Goal: Task Accomplishment & Management: Use online tool/utility

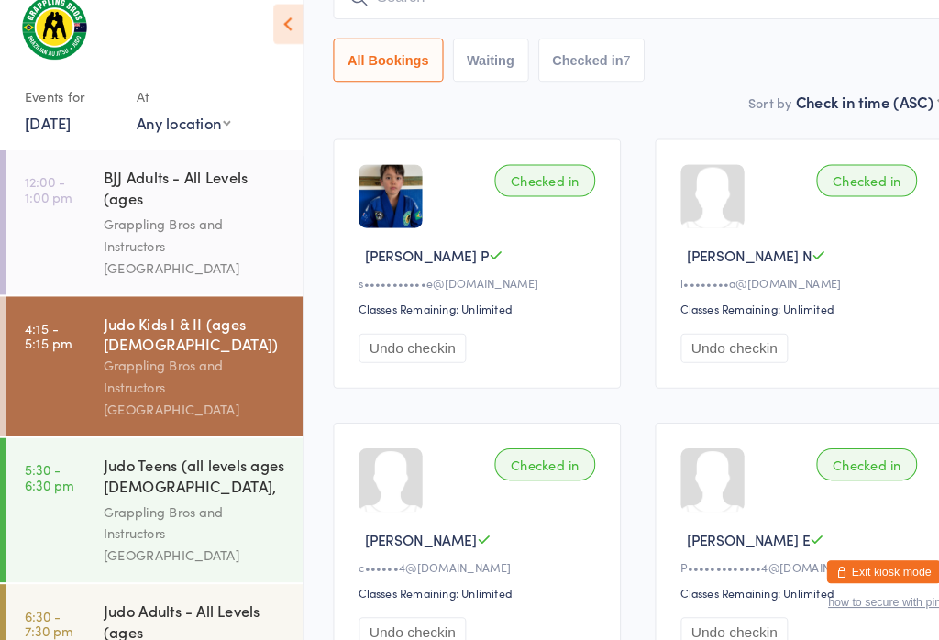
click at [607, 12] on input "search" at bounding box center [616, 19] width 589 height 42
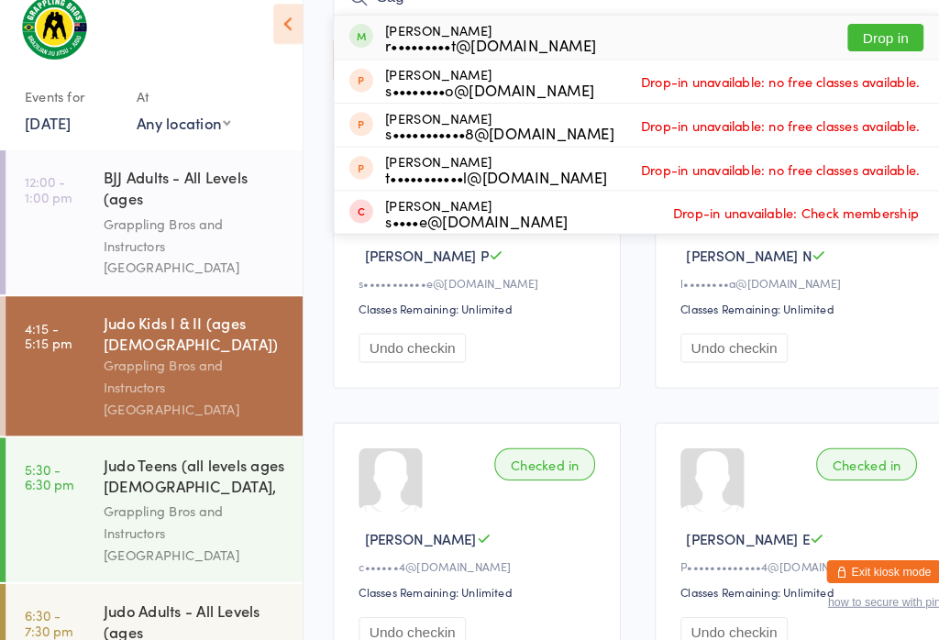
type input "Sag"
click at [873, 49] on button "Drop in" at bounding box center [855, 58] width 73 height 27
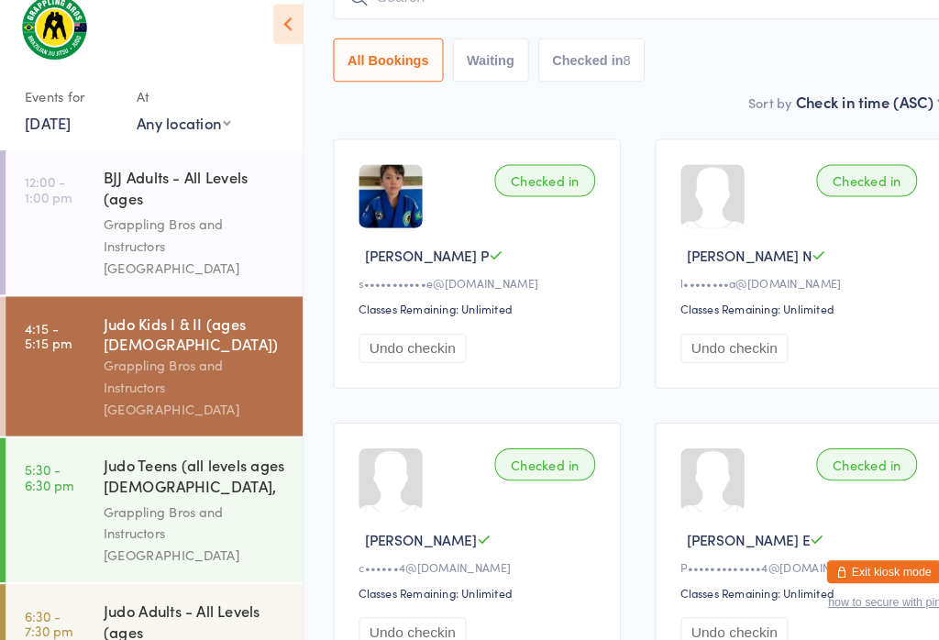
click at [252, 505] on div "Grappling Bros and Instructors [GEOGRAPHIC_DATA]" at bounding box center [188, 536] width 177 height 63
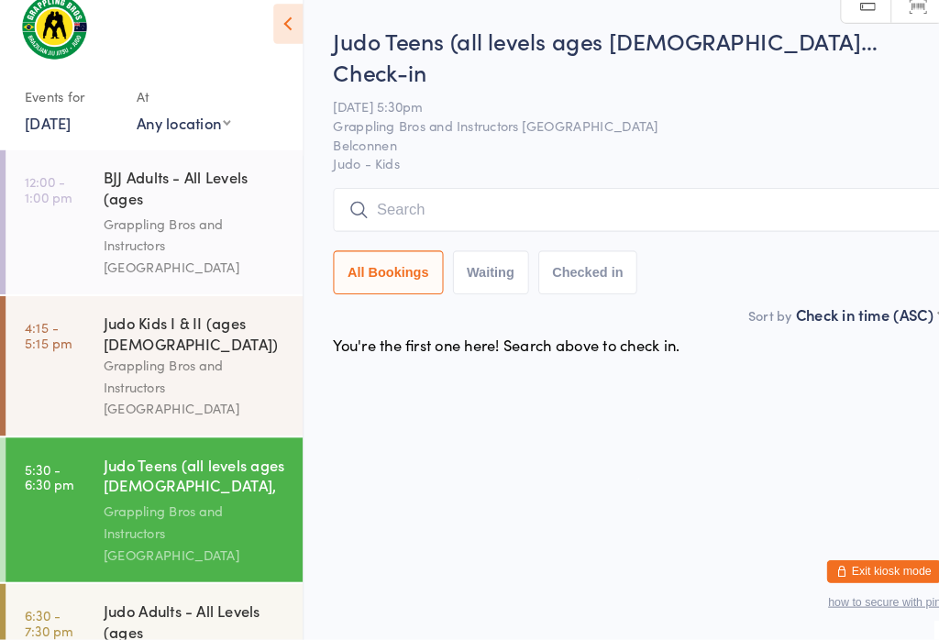
click at [508, 204] on input "search" at bounding box center [616, 225] width 589 height 42
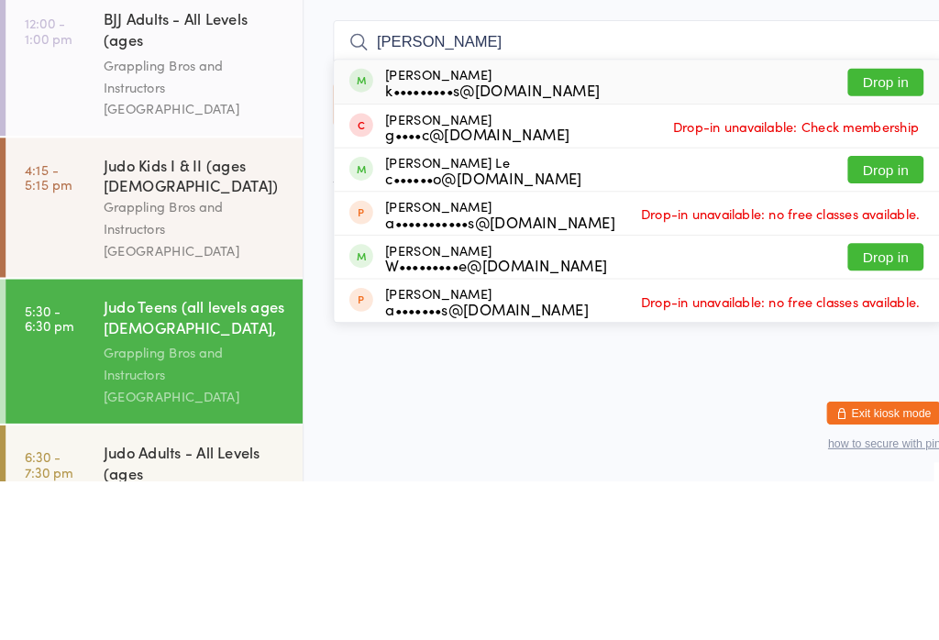
type input "[PERSON_NAME]"
click at [857, 241] on button "Drop in" at bounding box center [855, 254] width 73 height 27
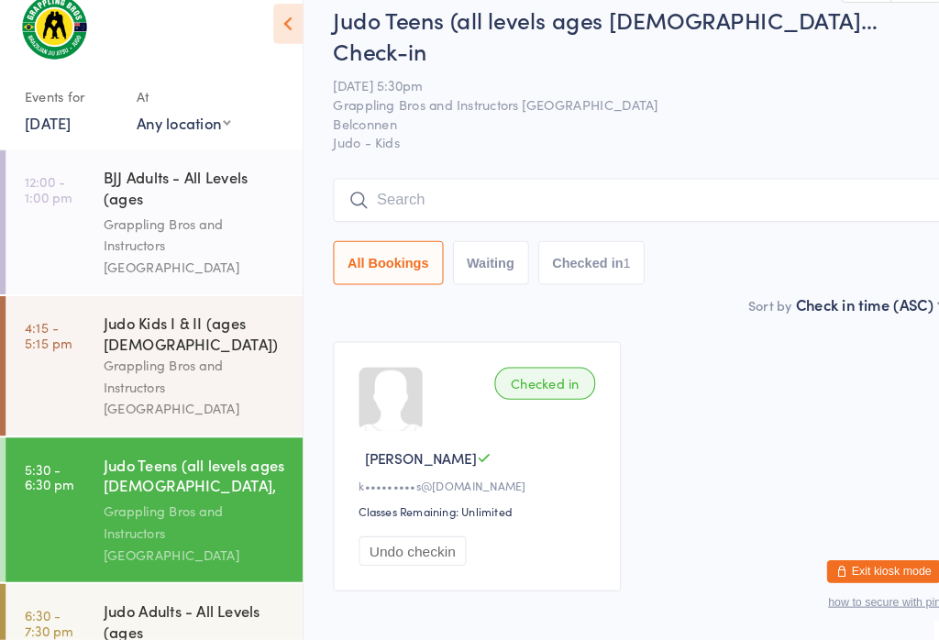
click at [655, 194] on input "search" at bounding box center [616, 215] width 589 height 42
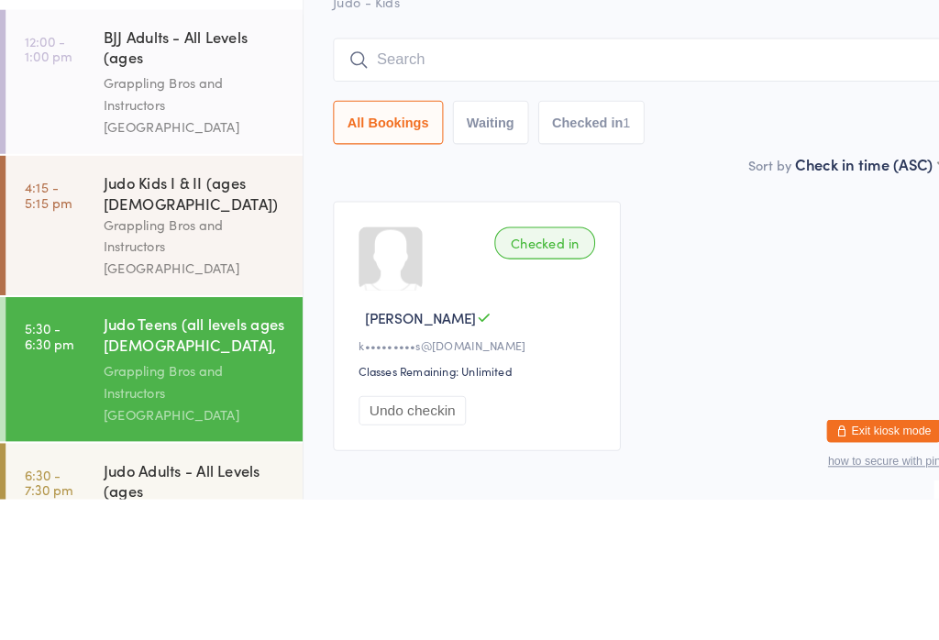
click at [694, 336] on div "Checked in Ari L k•••••••••s@[DOMAIN_NAME] Classes Remaining: Unlimited Undo ch…" at bounding box center [616, 473] width 622 height 274
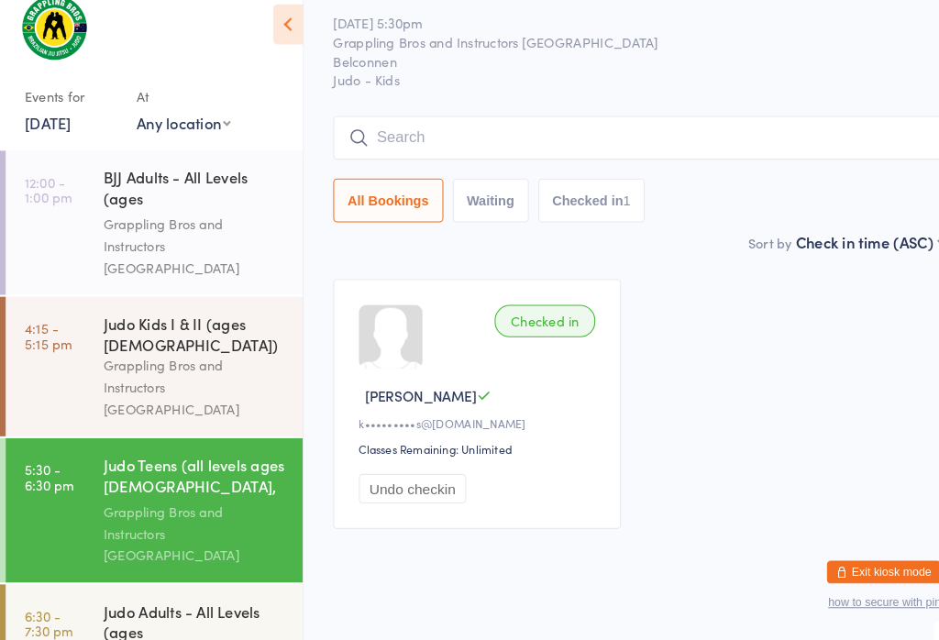
click at [694, 134] on input "search" at bounding box center [616, 155] width 589 height 42
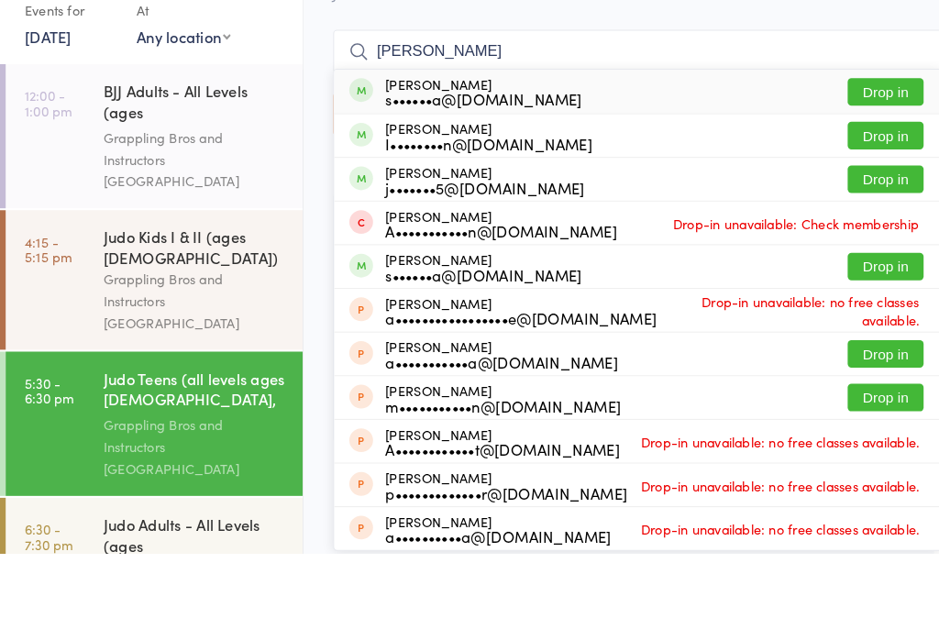
type input "[PERSON_NAME]"
click at [830, 265] on button "Drop in" at bounding box center [855, 278] width 73 height 27
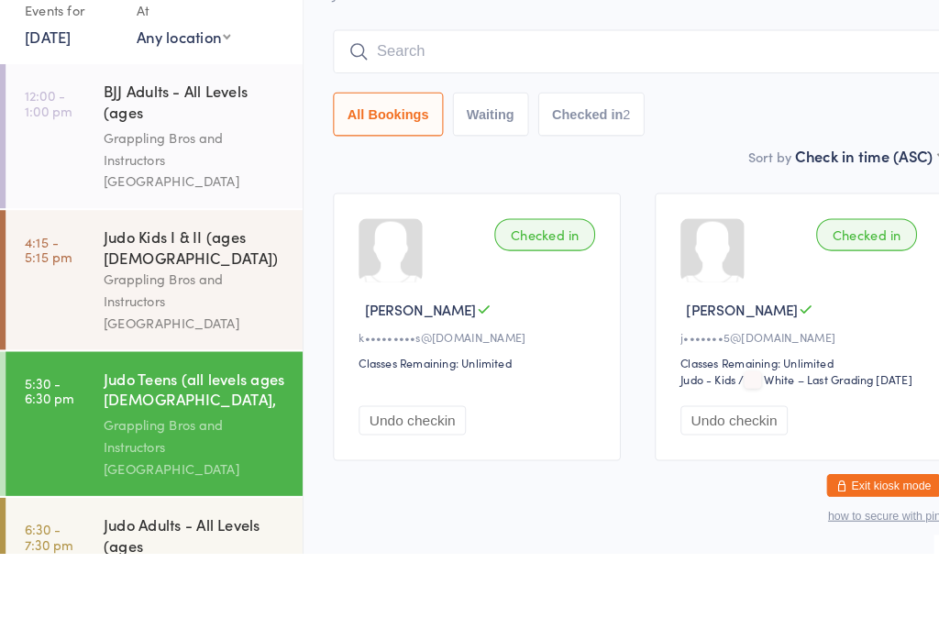
click at [698, 194] on div "All Bookings Waiting Checked in 2" at bounding box center [616, 215] width 589 height 42
